Goal: Information Seeking & Learning: Learn about a topic

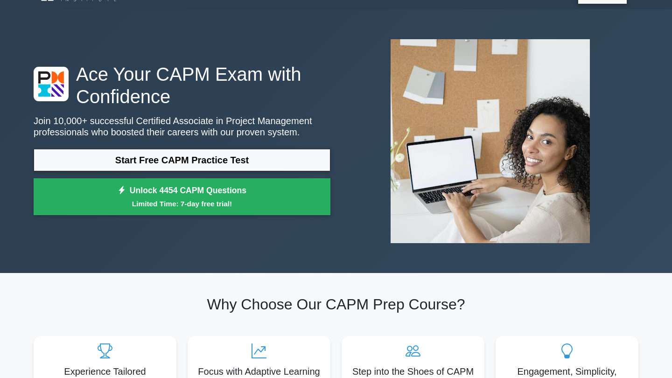
scroll to position [19, 0]
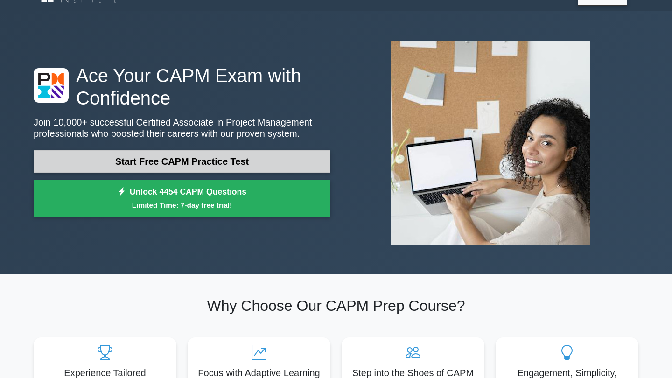
click at [277, 167] on link "Start Free CAPM Practice Test" at bounding box center [182, 161] width 297 height 22
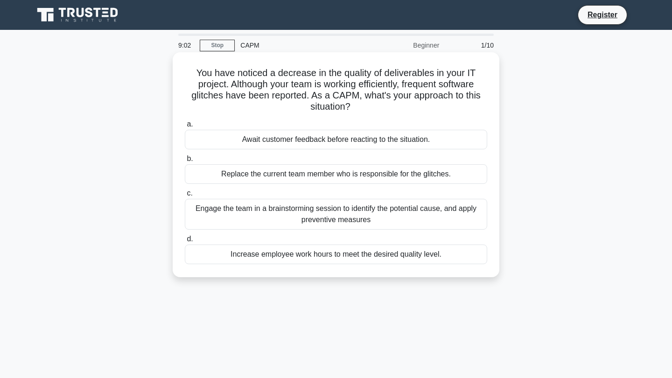
click at [271, 211] on div "Engage the team in a brainstorming session to identify the potential cause, and…" at bounding box center [336, 214] width 302 height 31
click at [185, 196] on input "c. Engage the team in a brainstorming session to identify the potential cause, …" at bounding box center [185, 193] width 0 height 6
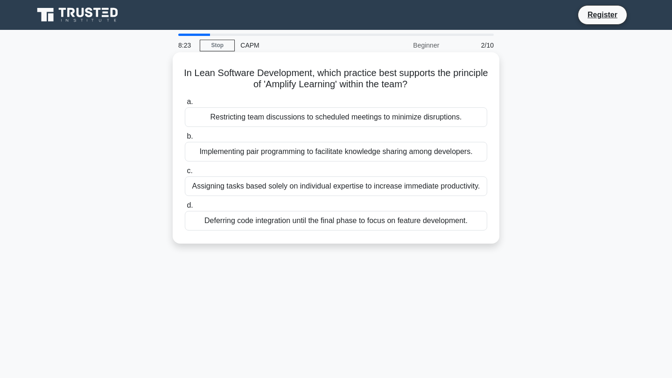
click at [288, 155] on div "Implementing pair programming to facilitate knowledge sharing among developers." at bounding box center [336, 152] width 302 height 20
click at [185, 140] on input "b. Implementing pair programming to facilitate knowledge sharing among develope…" at bounding box center [185, 136] width 0 height 6
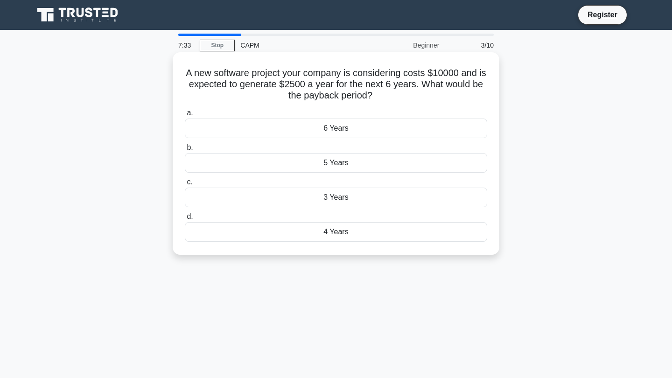
click at [340, 227] on div "4 Years" at bounding box center [336, 232] width 302 height 20
click at [185, 220] on input "d. 4 Years" at bounding box center [185, 217] width 0 height 6
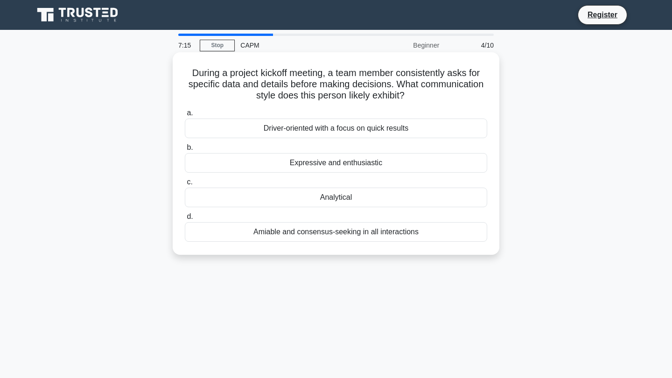
click at [298, 202] on div "Analytical" at bounding box center [336, 198] width 302 height 20
click at [185, 185] on input "c. Analytical" at bounding box center [185, 182] width 0 height 6
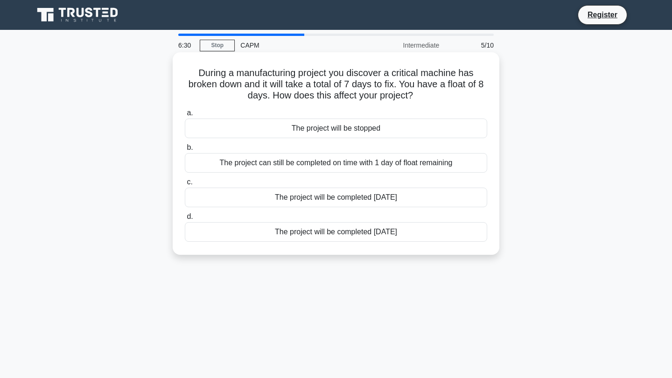
click at [386, 164] on div "The project can still be completed on time with 1 day of float remaining" at bounding box center [336, 163] width 302 height 20
click at [185, 151] on input "b. The project can still be completed on time with 1 day of float remaining" at bounding box center [185, 148] width 0 height 6
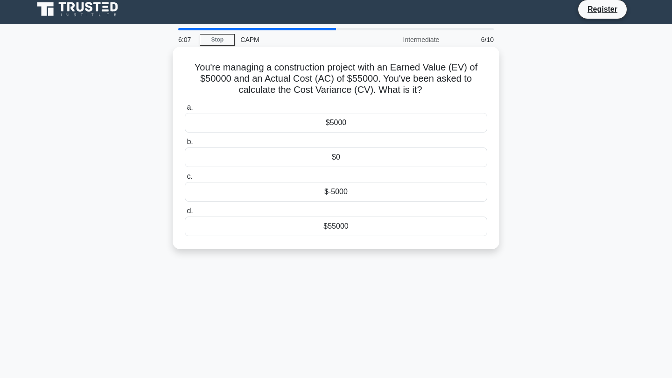
scroll to position [1, 0]
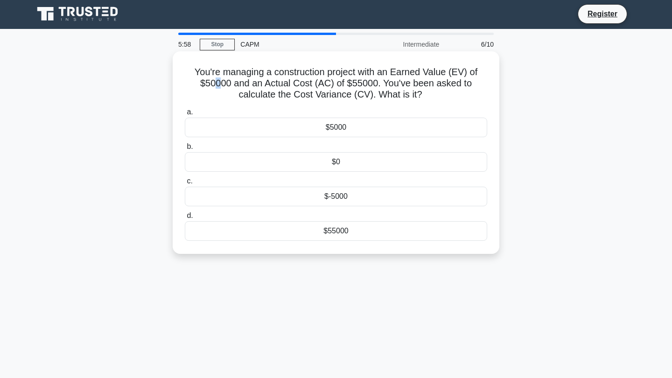
drag, startPoint x: 215, startPoint y: 85, endPoint x: 222, endPoint y: 84, distance: 6.7
click at [222, 84] on h5 "You're managing a construction project with an Earned Value (EV) of $50000 and …" at bounding box center [336, 83] width 304 height 35
click at [364, 84] on h5 "You're managing a construction project with an Earned Value (EV) of $50000 and …" at bounding box center [336, 83] width 304 height 35
click at [340, 199] on div "$-5000" at bounding box center [336, 197] width 302 height 20
click at [185, 184] on input "c. $-5000" at bounding box center [185, 181] width 0 height 6
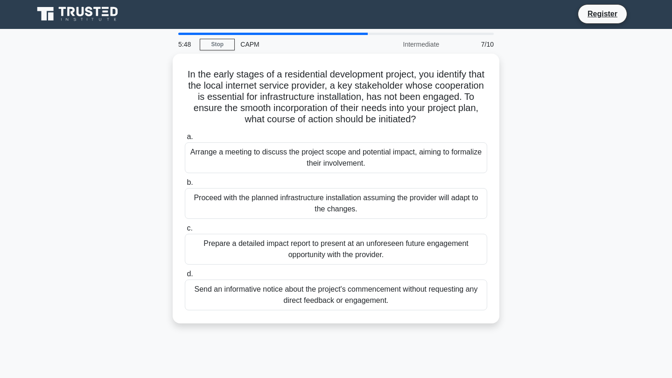
scroll to position [0, 0]
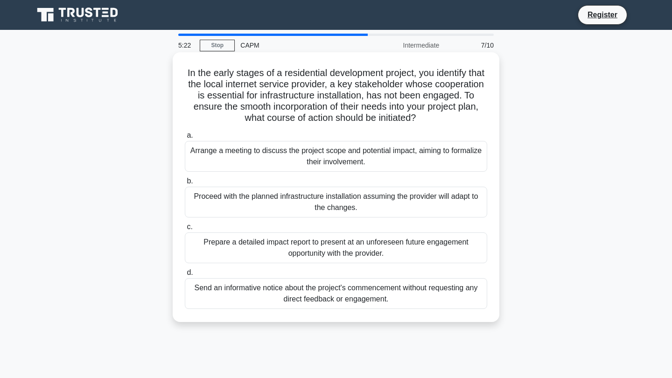
click at [336, 159] on div "Arrange a meeting to discuss the project scope and potential impact, aiming to …" at bounding box center [336, 156] width 302 height 31
click at [185, 139] on input "a. Arrange a meeting to discuss the project scope and potential impact, aiming …" at bounding box center [185, 136] width 0 height 6
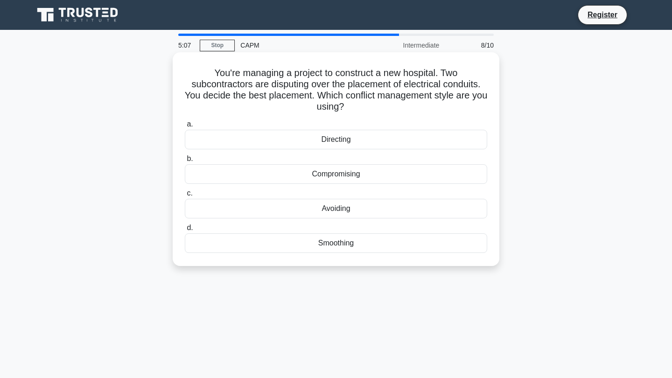
click at [370, 141] on div "Directing" at bounding box center [336, 140] width 302 height 20
click at [185, 127] on input "a. Directing" at bounding box center [185, 124] width 0 height 6
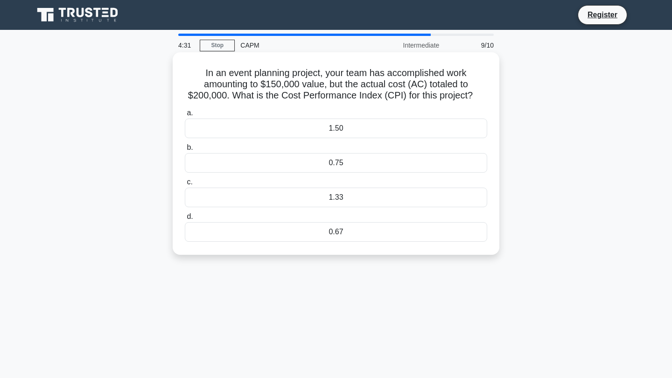
click at [337, 197] on div "1.33" at bounding box center [336, 198] width 302 height 20
click at [185, 185] on input "c. 1.33" at bounding box center [185, 182] width 0 height 6
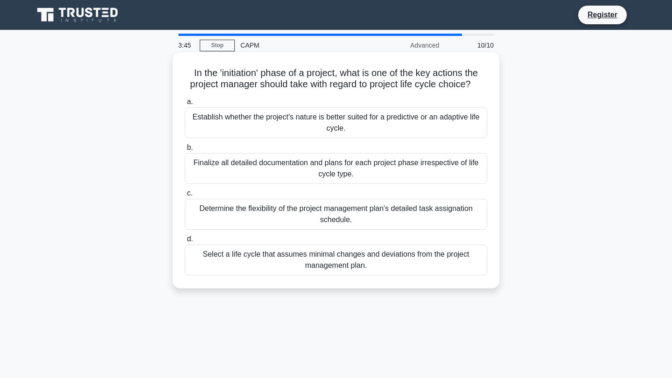
click at [289, 216] on div "Determine the flexibility of the project management plan's detailed task assign…" at bounding box center [336, 214] width 302 height 31
click at [185, 196] on input "c. Determine the flexibility of the project management plan's detailed task ass…" at bounding box center [185, 193] width 0 height 6
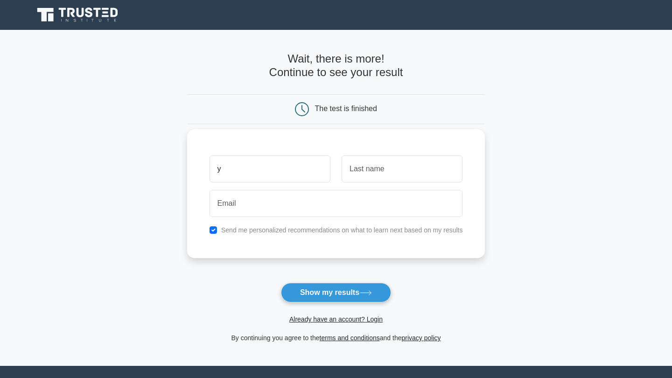
type input "y"
type input "h"
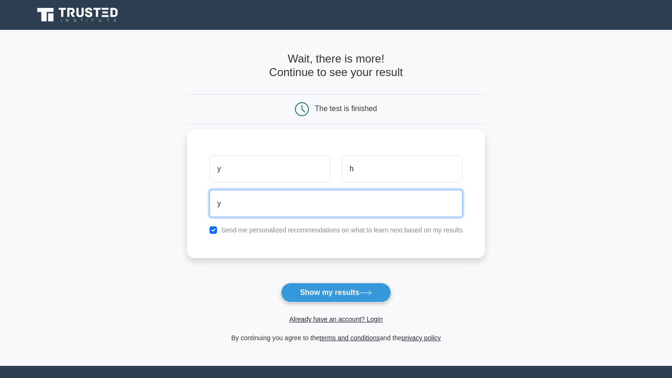
type input "yo"
type input "yousefhalwanihav@gmail.com"
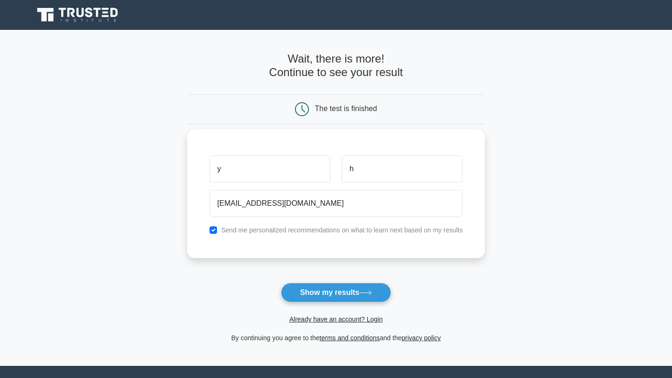
click at [289, 230] on label "Send me personalized recommendations on what to learn next based on my results" at bounding box center [342, 229] width 242 height 7
click at [209, 229] on div "Send me personalized recommendations on what to learn next based on my results" at bounding box center [336, 229] width 265 height 11
click at [210, 229] on input "checkbox" at bounding box center [212, 229] width 7 height 7
checkbox input "false"
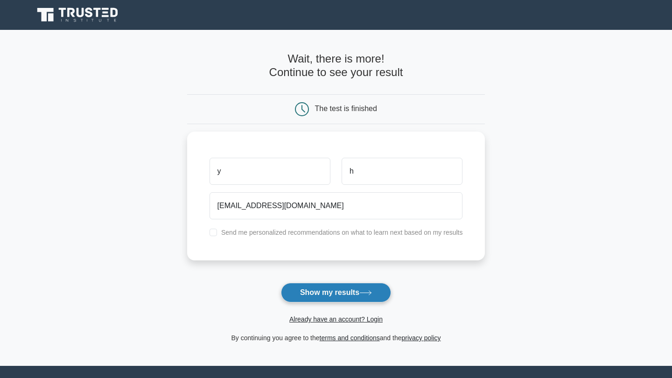
click at [351, 296] on button "Show my results" at bounding box center [336, 293] width 110 height 20
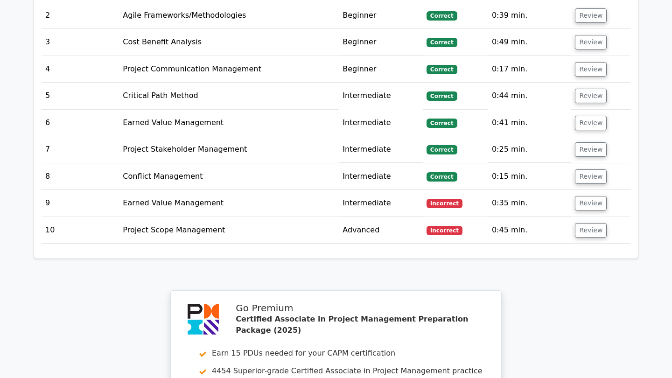
scroll to position [1362, 0]
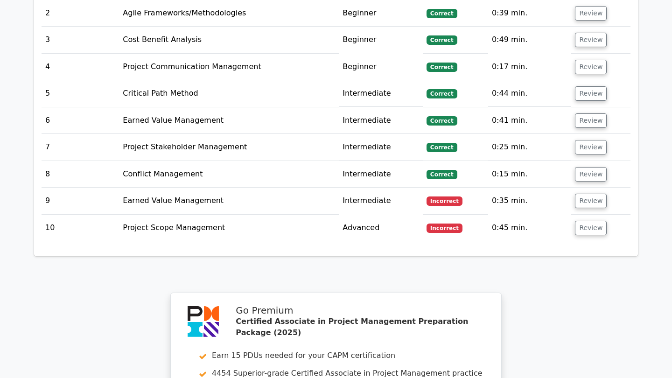
click at [342, 188] on td "Intermediate" at bounding box center [381, 201] width 84 height 27
click at [586, 194] on button "Review" at bounding box center [591, 201] width 32 height 14
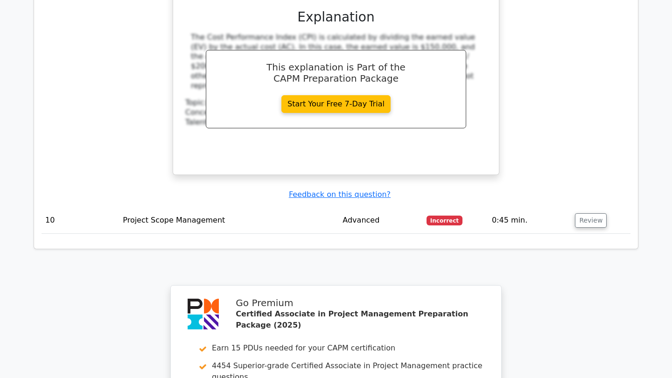
scroll to position [1802, 0]
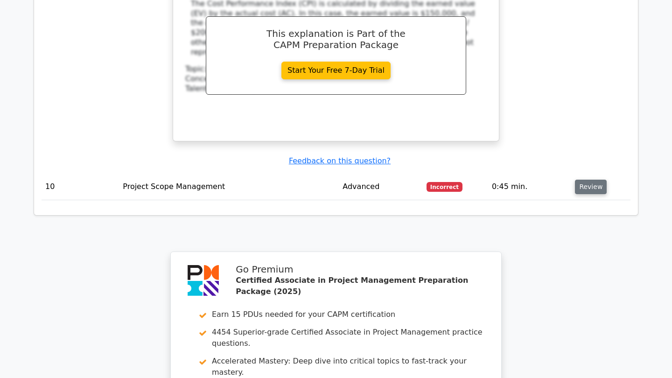
click at [594, 180] on button "Review" at bounding box center [591, 187] width 32 height 14
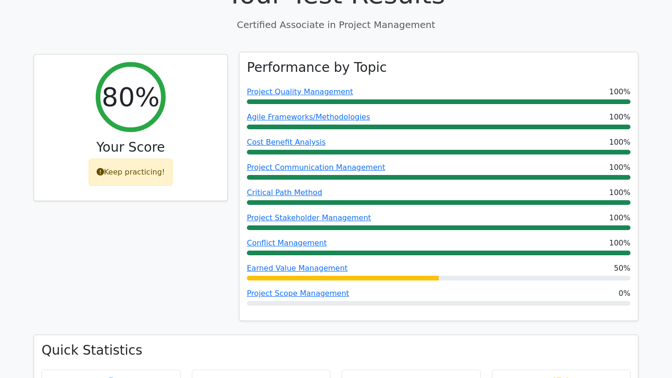
scroll to position [366, 0]
